Goal: Entertainment & Leisure: Consume media (video, audio)

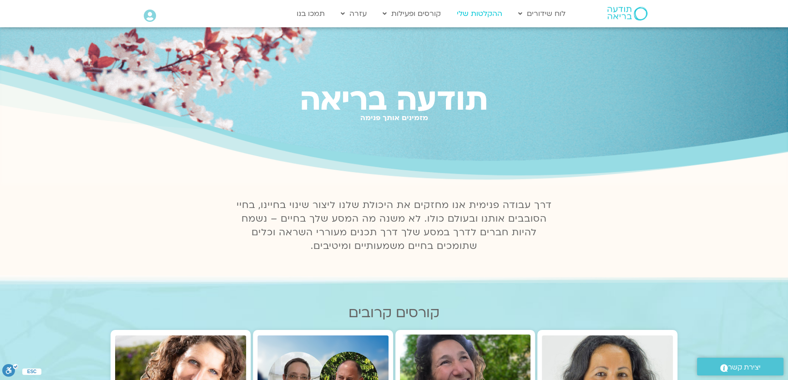
click at [495, 11] on link "ההקלטות שלי" at bounding box center [479, 13] width 55 height 17
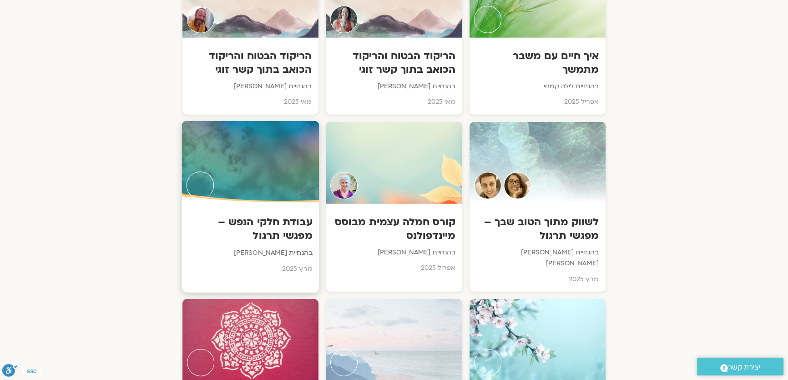
scroll to position [3019, 0]
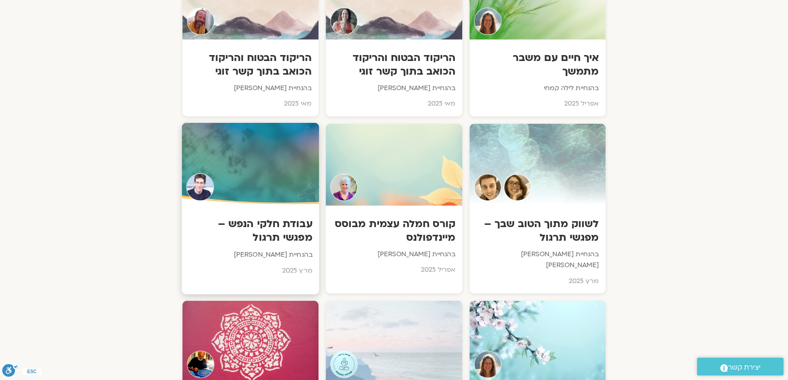
click at [278, 123] on div at bounding box center [250, 164] width 137 height 83
